Goal: Task Accomplishment & Management: Use online tool/utility

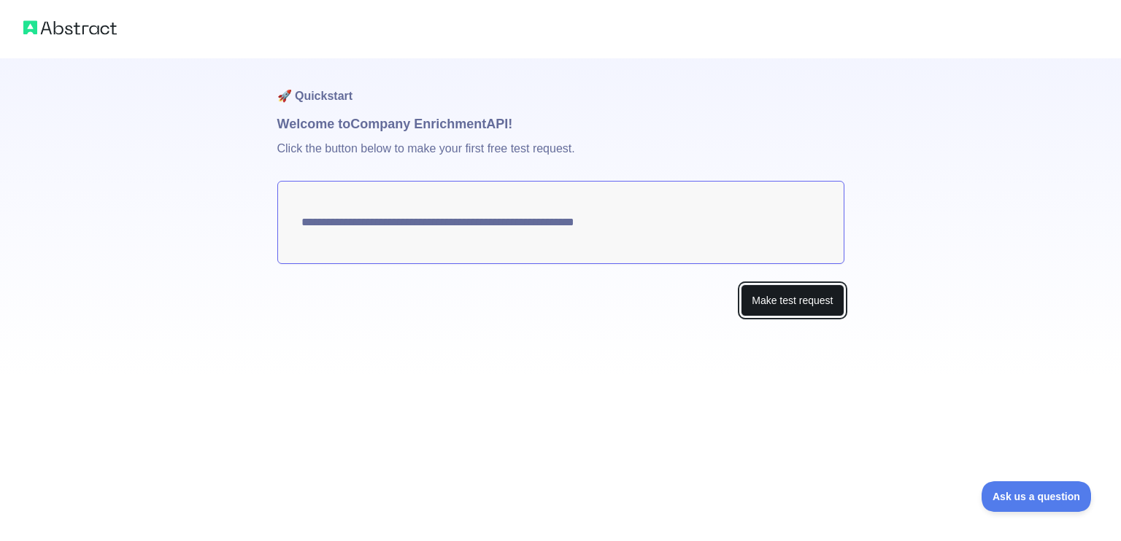
click at [762, 312] on button "Make test request" at bounding box center [792, 301] width 103 height 33
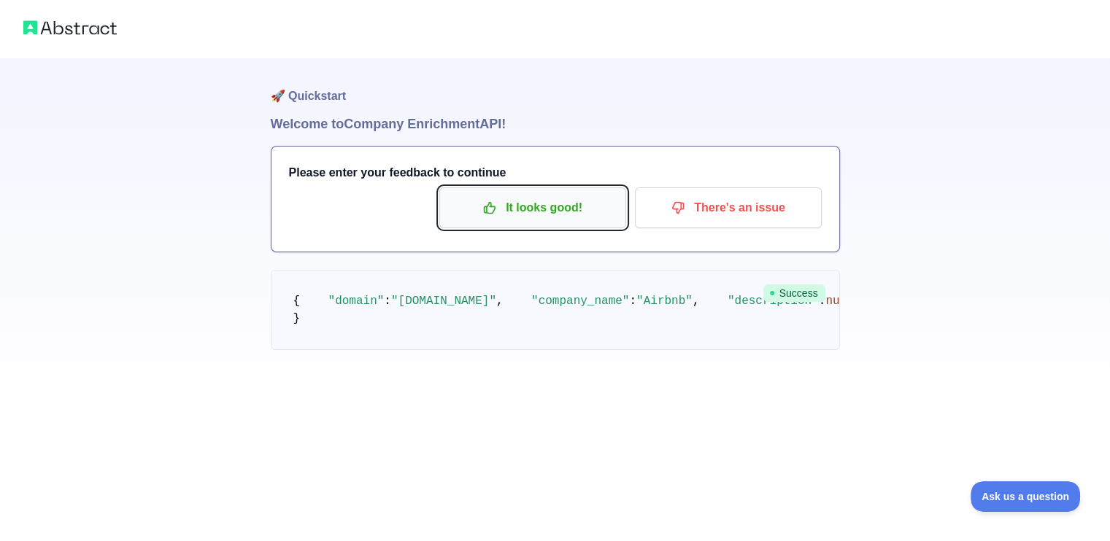
click at [522, 209] on p "It looks good!" at bounding box center [532, 208] width 165 height 25
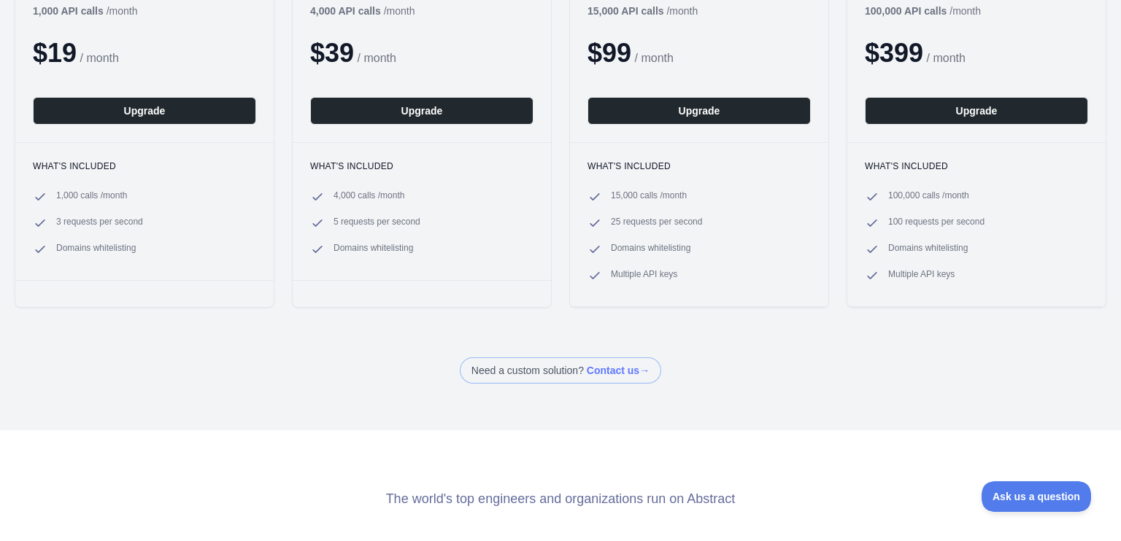
scroll to position [256, 0]
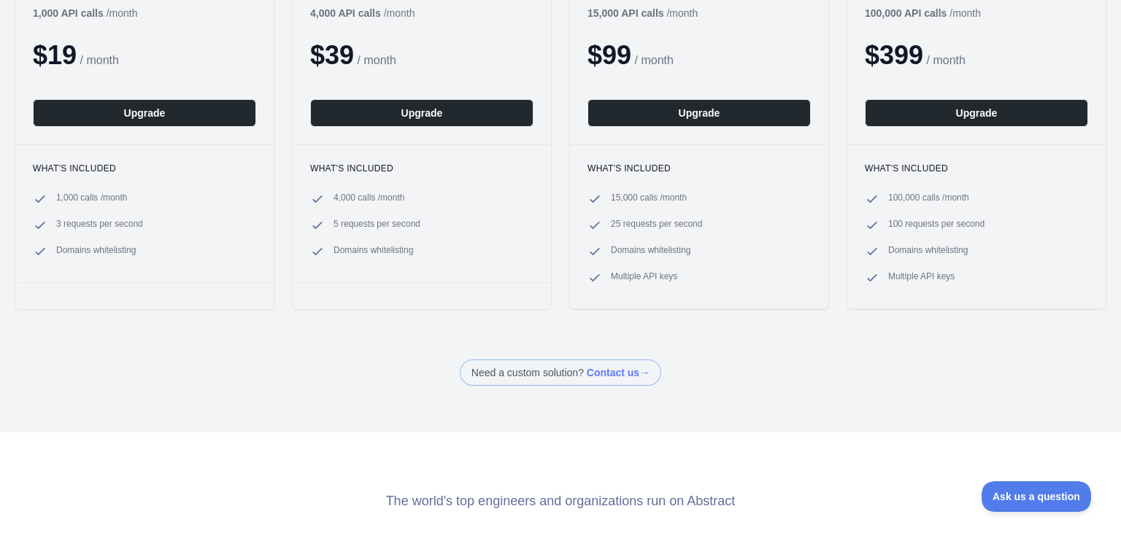
click at [170, 196] on li "1,000 calls / month" at bounding box center [144, 199] width 223 height 15
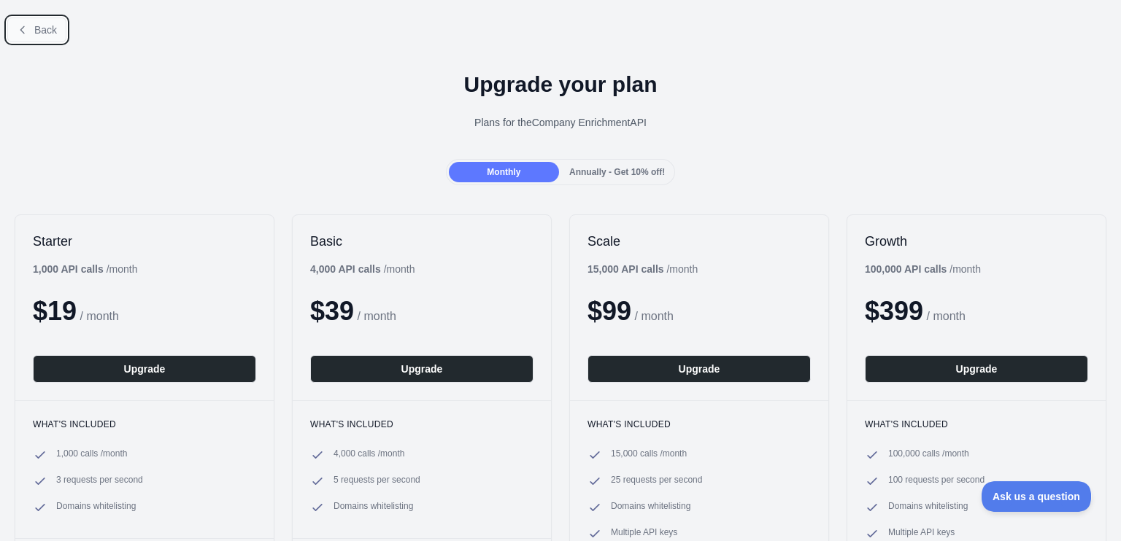
click at [15, 25] on button "Back" at bounding box center [36, 30] width 59 height 25
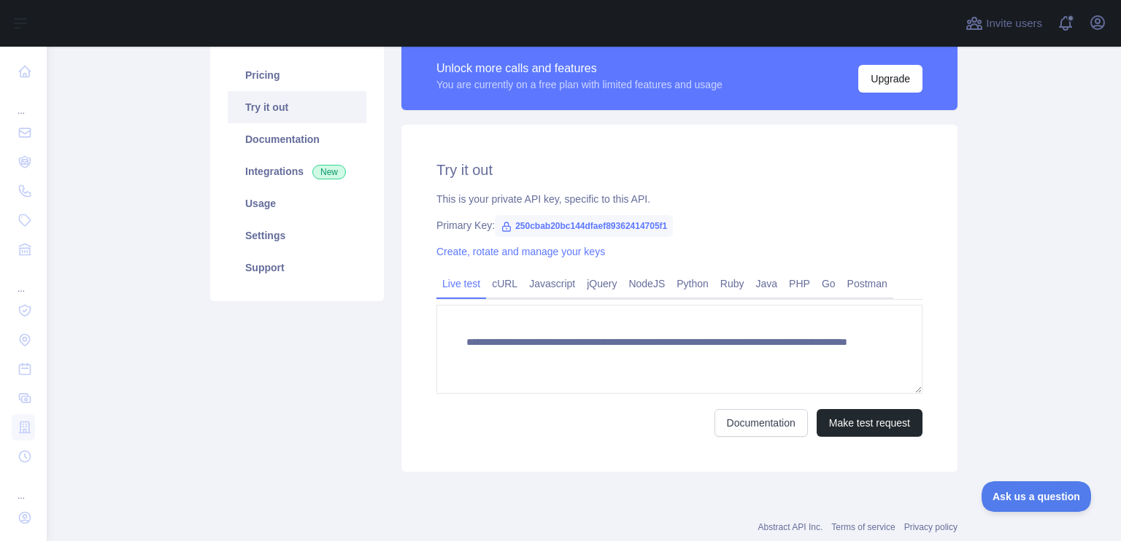
scroll to position [114, 0]
click at [682, 277] on link "Python" at bounding box center [692, 282] width 44 height 23
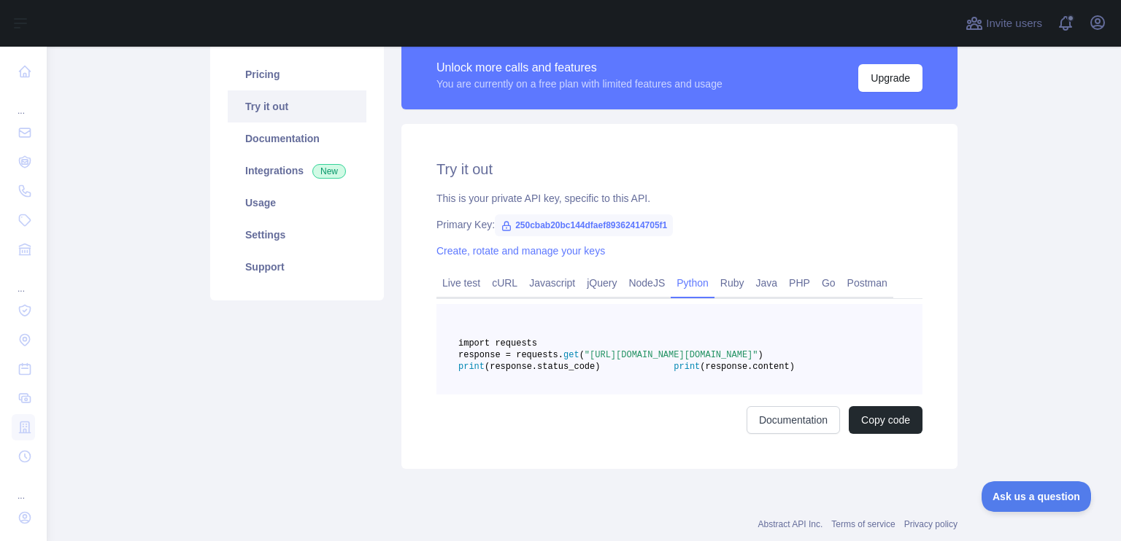
drag, startPoint x: 491, startPoint y: 376, endPoint x: 639, endPoint y: 379, distance: 148.1
click at [639, 360] on span ""[URL][DOMAIN_NAME][DOMAIN_NAME]"" at bounding box center [671, 355] width 174 height 10
copy span "250cbab20bc144dfaef89362414705f"
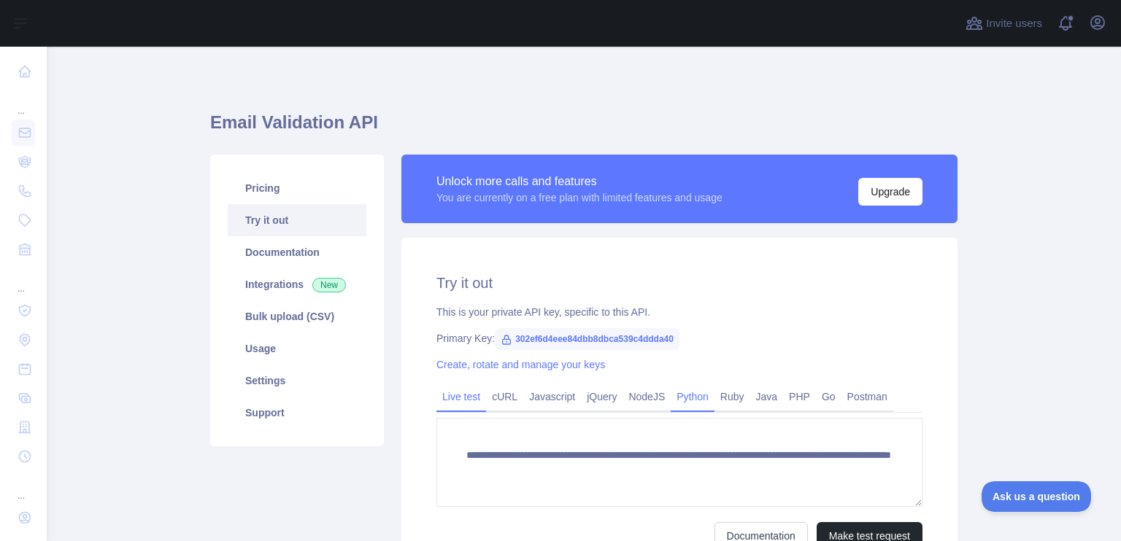
click at [684, 393] on link "Python" at bounding box center [692, 396] width 44 height 23
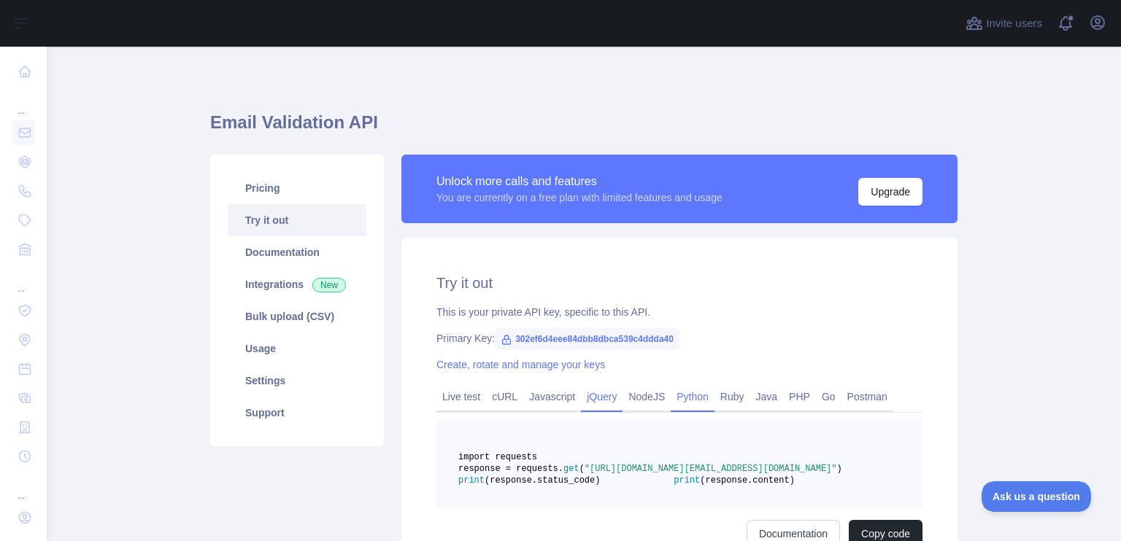
scroll to position [184, 0]
